Goal: Information Seeking & Learning: Learn about a topic

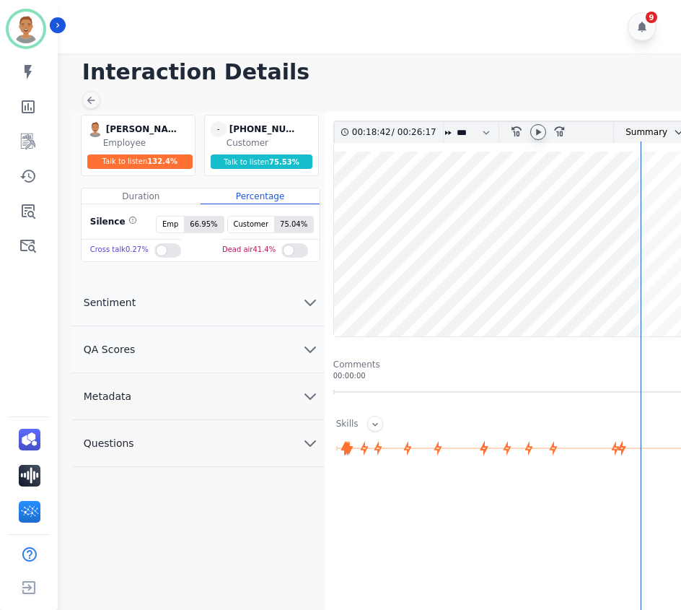
click at [536, 133] on icon at bounding box center [539, 132] width 12 height 12
drag, startPoint x: 642, startPoint y: 170, endPoint x: 628, endPoint y: 175, distance: 14.9
click at [628, 175] on div "00:18:46 / 00:26:17 * * * **** * *** * **** rewind-10 fast-forward-10 Summary A…" at bounding box center [549, 444] width 432 height 647
click at [518, 130] on icon "rewind-10" at bounding box center [516, 131] width 12 height 12
click at [518, 131] on icon "rewind-10" at bounding box center [516, 131] width 12 height 12
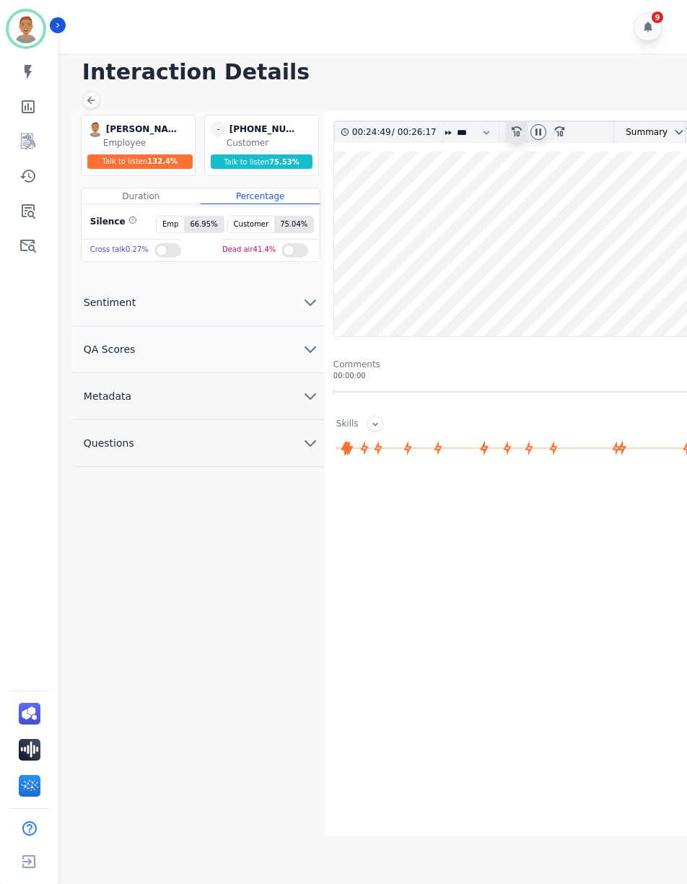
click at [516, 131] on icon "rewind-10" at bounding box center [516, 131] width 12 height 12
click at [514, 126] on icon "rewind-10" at bounding box center [516, 131] width 12 height 12
click at [513, 129] on icon at bounding box center [517, 131] width 10 height 10
click at [285, 305] on button "Sentiment" at bounding box center [198, 302] width 253 height 47
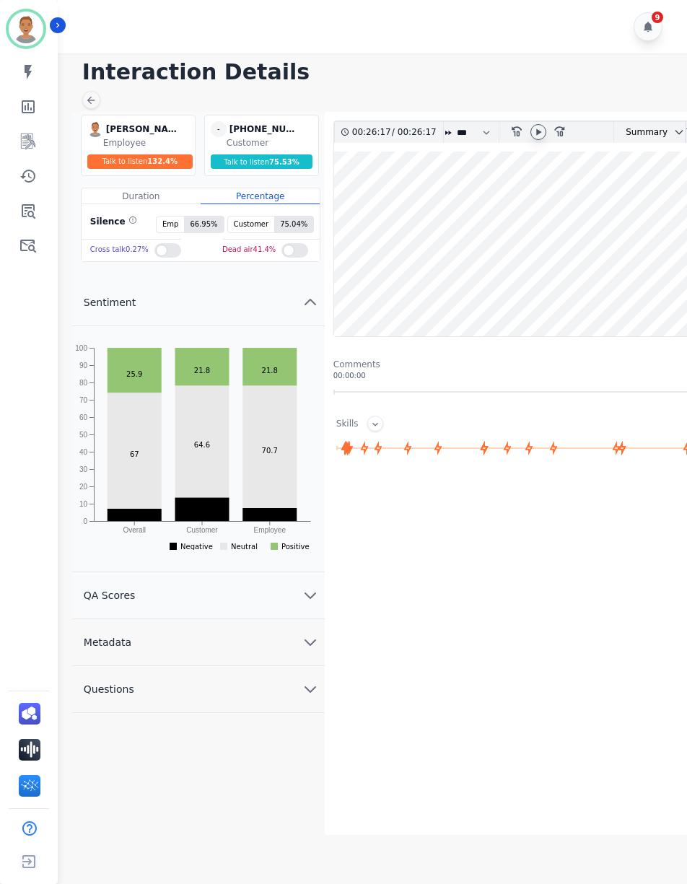
click at [292, 593] on button "QA Scores" at bounding box center [198, 595] width 253 height 47
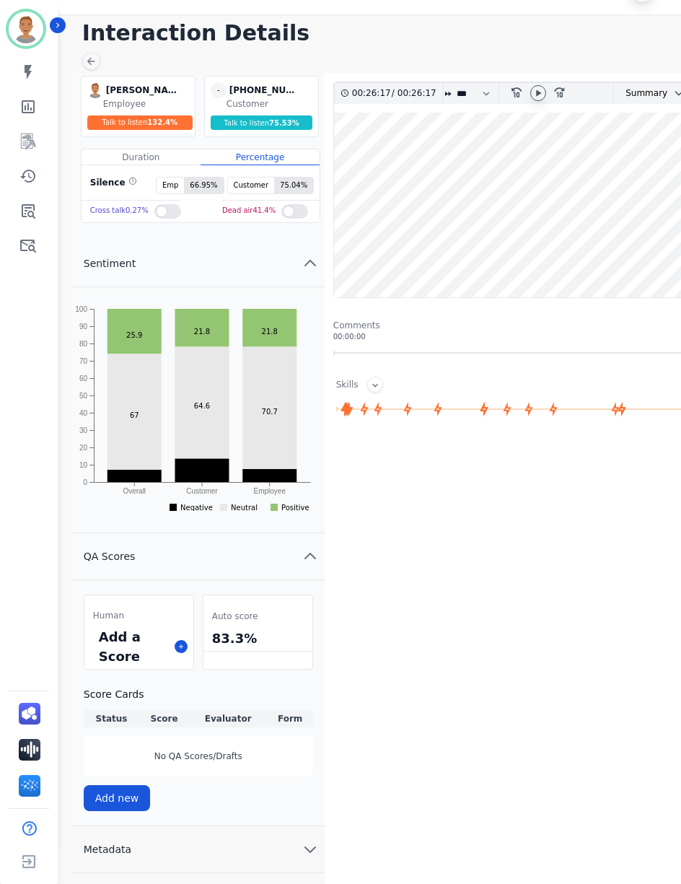
scroll to position [75, 0]
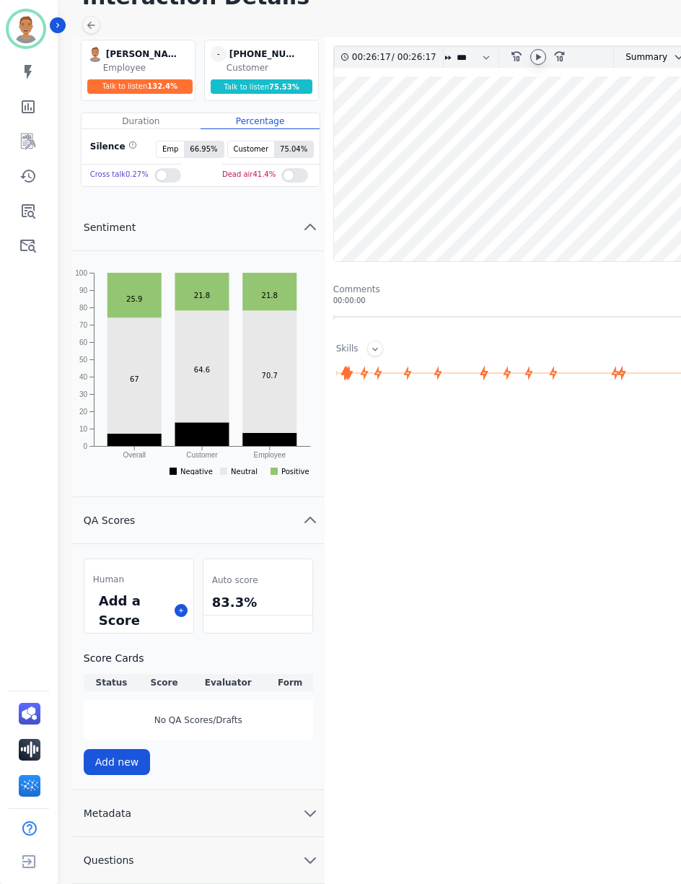
click at [312, 609] on icon "chevron down" at bounding box center [310, 813] width 17 height 17
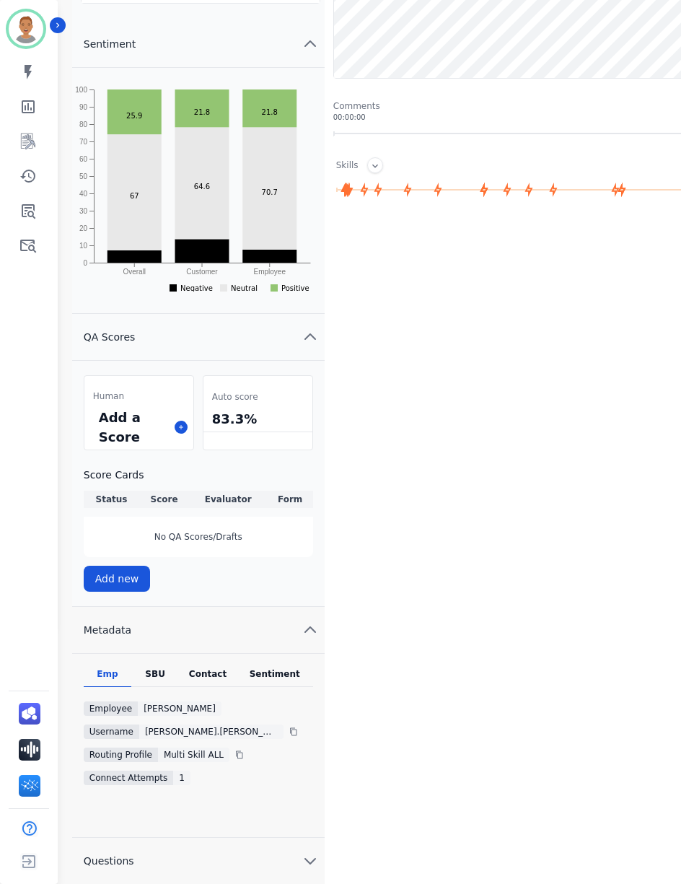
scroll to position [259, 0]
click at [310, 609] on icon "chevron down" at bounding box center [310, 860] width 17 height 17
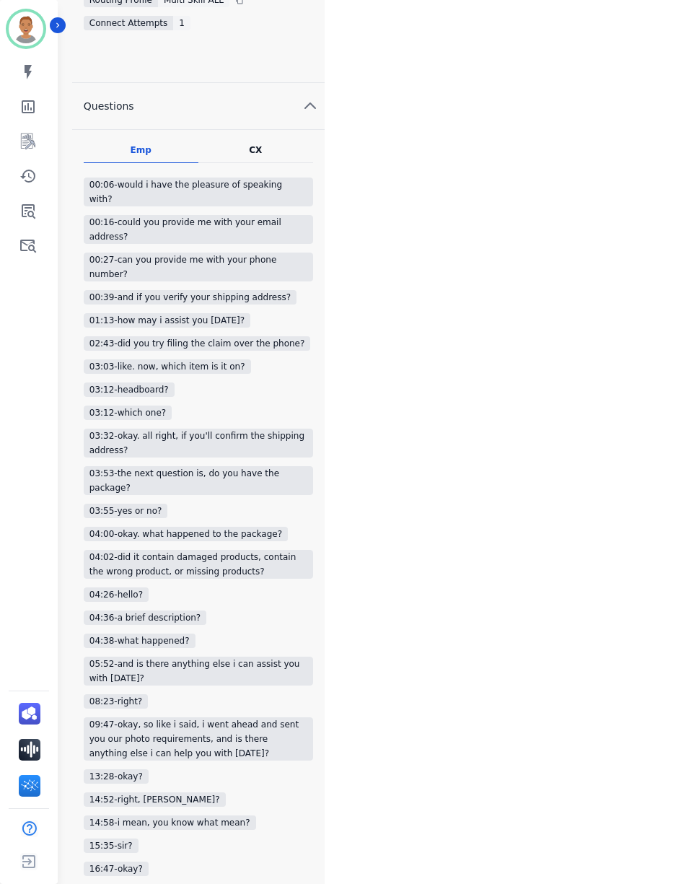
scroll to position [793, 0]
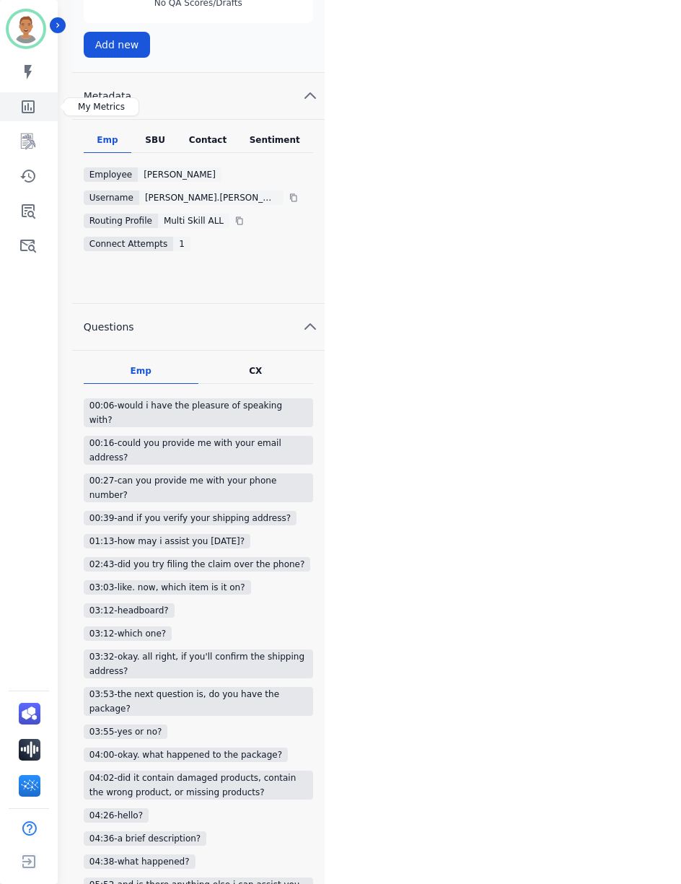
click at [32, 113] on icon "Sidebar" at bounding box center [28, 106] width 13 height 13
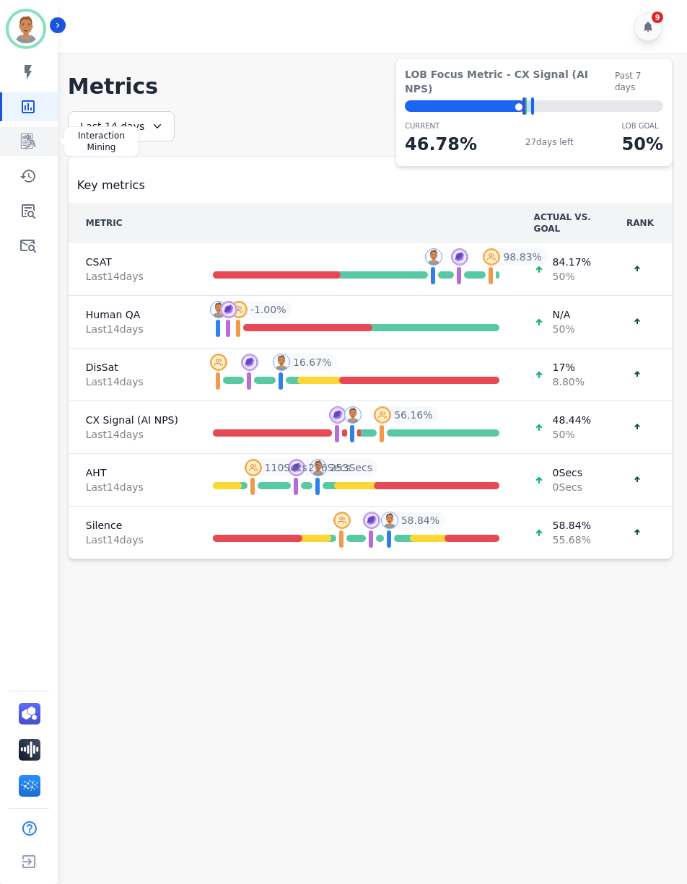
click at [30, 141] on icon "Sidebar" at bounding box center [27, 141] width 17 height 17
